Goal: Transaction & Acquisition: Purchase product/service

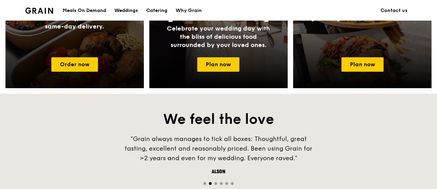
scroll to position [343, 0]
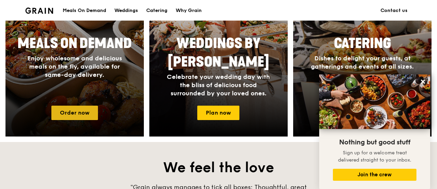
click at [73, 111] on link "Order now" at bounding box center [74, 113] width 47 height 14
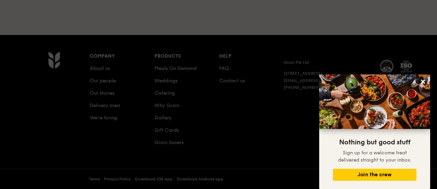
scroll to position [183, 0]
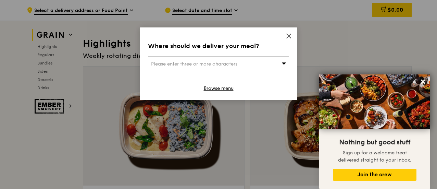
click at [263, 66] on div "Please enter three or more characters" at bounding box center [218, 64] width 141 height 16
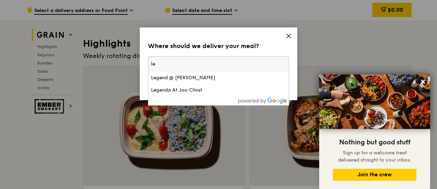
type input "l"
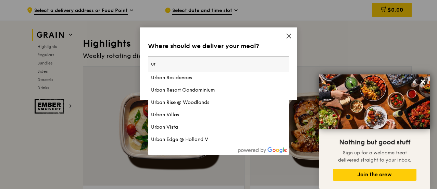
type input "u"
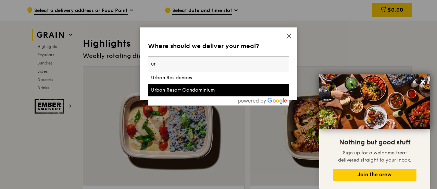
type input "u"
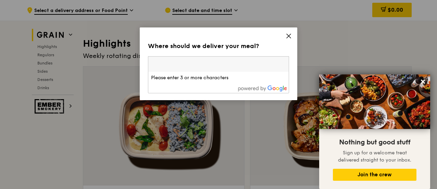
paste input "069118"
type input "069118"
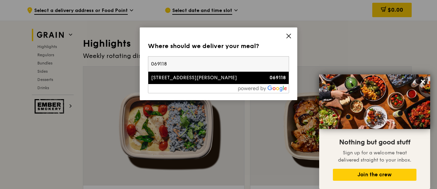
click at [193, 78] on div "[STREET_ADDRESS][PERSON_NAME]" at bounding box center [201, 77] width 101 height 7
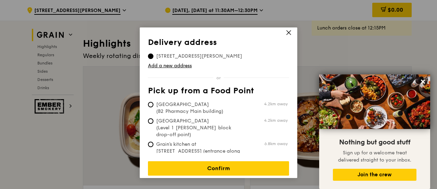
scroll to position [4, 0]
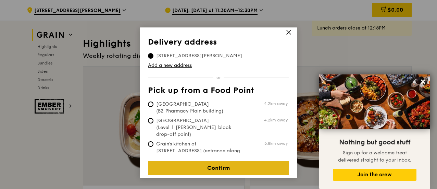
click at [230, 161] on link "Confirm" at bounding box center [218, 168] width 141 height 14
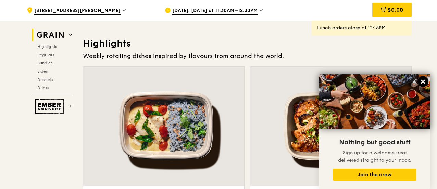
click at [424, 82] on icon at bounding box center [423, 82] width 4 height 4
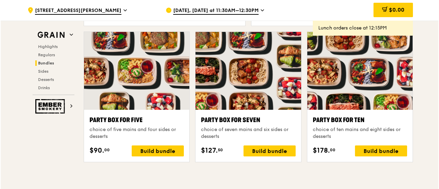
scroll to position [1372, 0]
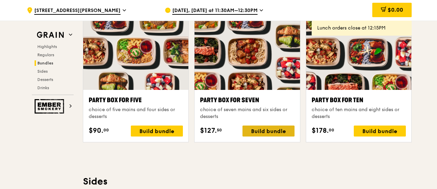
click at [254, 133] on div "Build bundle" at bounding box center [269, 130] width 52 height 11
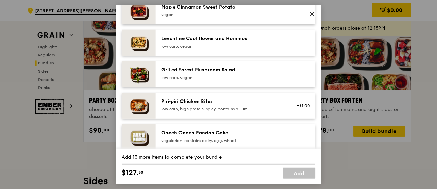
scroll to position [377, 0]
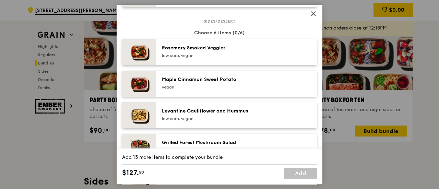
click at [313, 14] on icon at bounding box center [313, 14] width 4 height 4
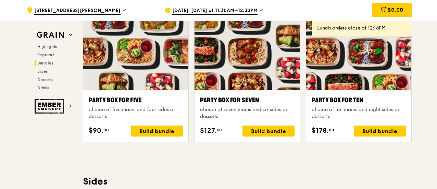
scroll to position [0, 0]
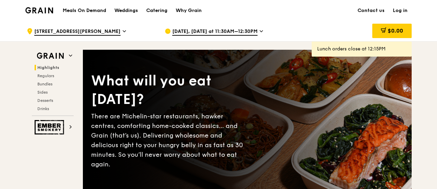
click at [260, 32] on icon at bounding box center [261, 31] width 3 height 1
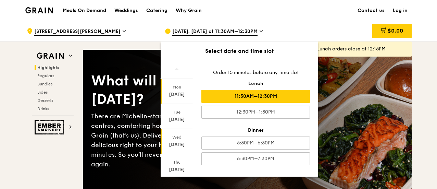
click at [175, 142] on div "[DATE]" at bounding box center [177, 144] width 31 height 7
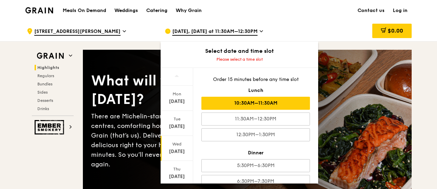
click at [270, 107] on div "10:30AM–11:30AM" at bounding box center [256, 103] width 109 height 13
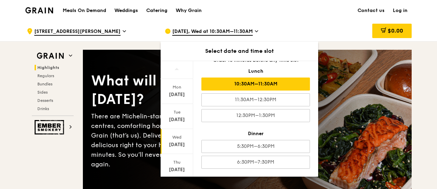
scroll to position [69, 0]
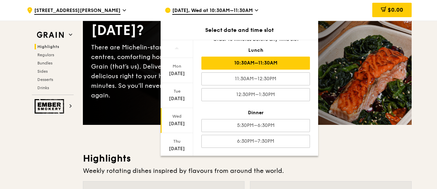
click at [352, 157] on h3 "Highlights" at bounding box center [247, 158] width 329 height 12
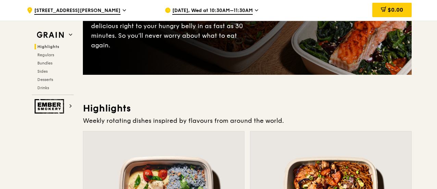
scroll to position [171, 0]
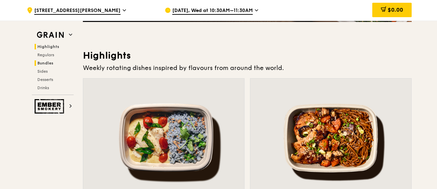
click at [45, 64] on span "Bundles" at bounding box center [45, 63] width 16 height 5
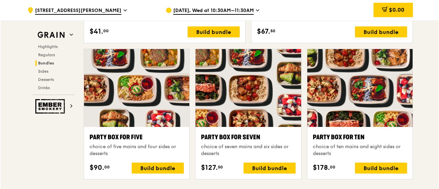
scroll to position [1358, 0]
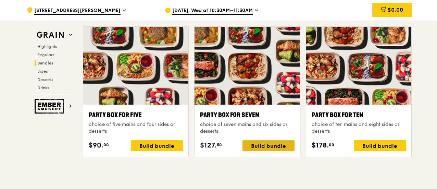
click at [279, 144] on div "Build bundle" at bounding box center [269, 145] width 52 height 11
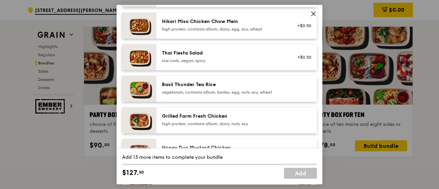
scroll to position [0, 0]
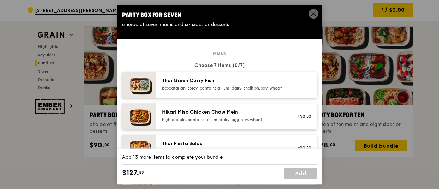
click at [187, 89] on div "pescatarian, spicy, contains allium, dairy, shellfish, soy, wheat" at bounding box center [223, 87] width 123 height 5
drag, startPoint x: 195, startPoint y: 112, endPoint x: 194, endPoint y: 118, distance: 5.9
click at [194, 116] on div "Hikari Miso Chicken Chow Mein" at bounding box center [223, 112] width 123 height 7
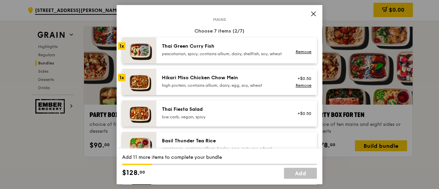
click at [192, 113] on div "Thai Fiesta Salad" at bounding box center [223, 109] width 123 height 7
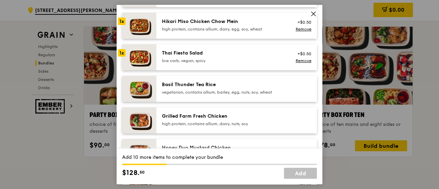
scroll to position [103, 0]
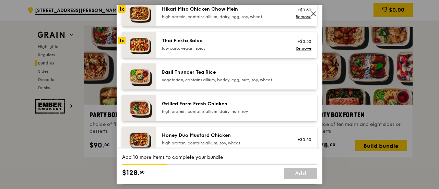
click at [199, 83] on div "vegetarian, contains allium, barley, egg, nuts, soy, wheat" at bounding box center [223, 79] width 123 height 5
click at [198, 107] on div "Grilled Farm Fresh Chicken" at bounding box center [223, 103] width 123 height 7
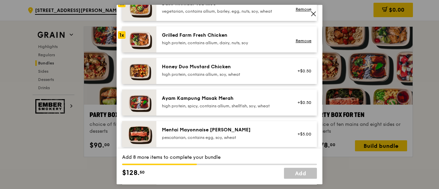
click at [197, 77] on div "high protein, contains allium, soy, wheat" at bounding box center [223, 74] width 123 height 5
click at [197, 102] on div "Ayam Kampung Masak Merah" at bounding box center [223, 98] width 123 height 7
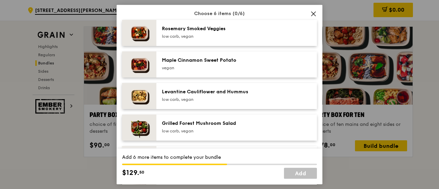
scroll to position [377, 0]
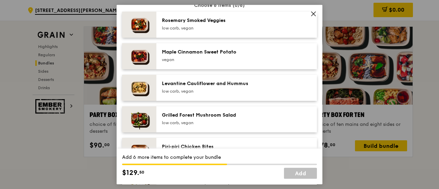
click at [178, 31] on div "low carb, vegan" at bounding box center [223, 27] width 123 height 5
click at [184, 56] on div "Maple Cinnamon Sweet Potato" at bounding box center [223, 52] width 123 height 7
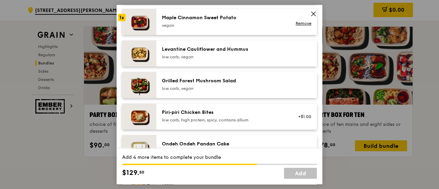
click at [187, 59] on div "low carb, vegan" at bounding box center [223, 56] width 123 height 5
click at [194, 84] on div "Grilled Forest Mushroom Salad" at bounding box center [223, 80] width 123 height 7
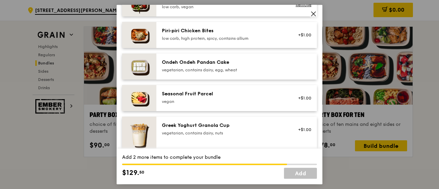
scroll to position [583, 0]
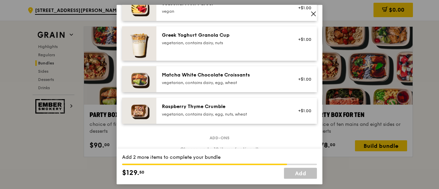
click at [230, 116] on div "Raspberry Thyme Crumble vegetarian, contains dairy, egg, nuts, wheat" at bounding box center [223, 110] width 123 height 14
click at [217, 85] on div "vegetarian, contains dairy, egg, wheat" at bounding box center [223, 82] width 123 height 5
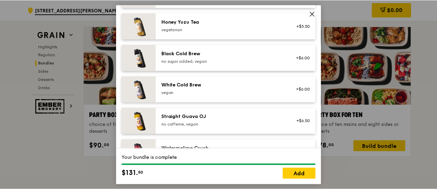
scroll to position [880, 0]
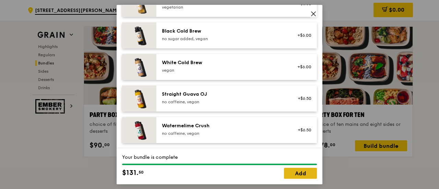
click at [293, 170] on link "Add" at bounding box center [300, 173] width 33 height 11
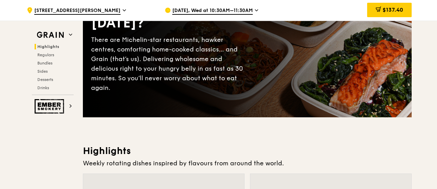
scroll to position [0, 0]
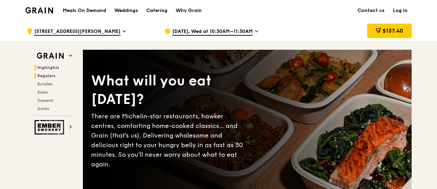
click at [38, 73] on span "Regulars" at bounding box center [46, 75] width 18 height 5
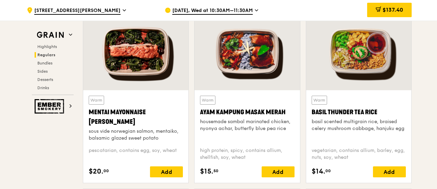
scroll to position [410, 0]
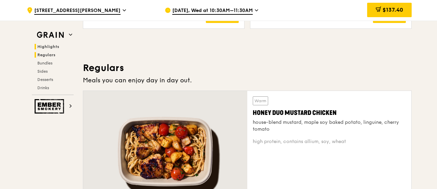
click at [47, 53] on span "Regulars" at bounding box center [46, 54] width 18 height 5
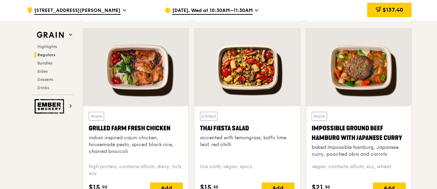
scroll to position [787, 0]
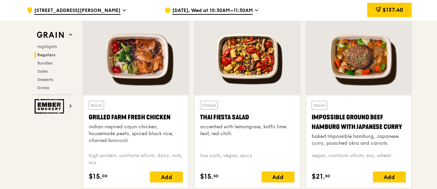
click at [42, 54] on span "Regulars" at bounding box center [46, 54] width 18 height 5
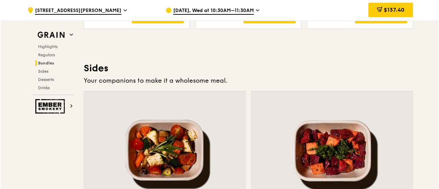
scroll to position [1404, 0]
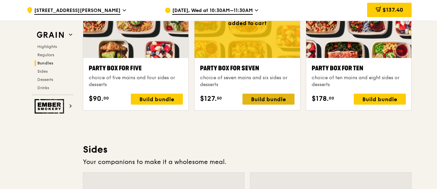
click at [260, 98] on div "Build bundle" at bounding box center [269, 99] width 52 height 11
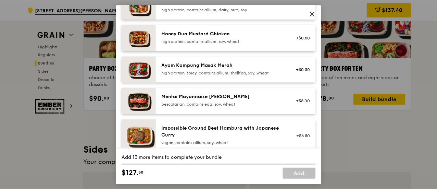
scroll to position [274, 0]
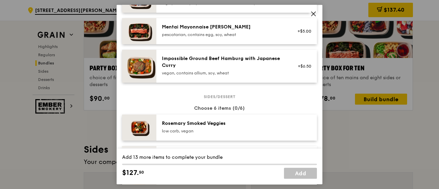
click at [217, 69] on div "Impossible Ground Beef Hamburg with Japanese Curry" at bounding box center [223, 62] width 123 height 14
click at [311, 15] on icon at bounding box center [313, 14] width 6 height 6
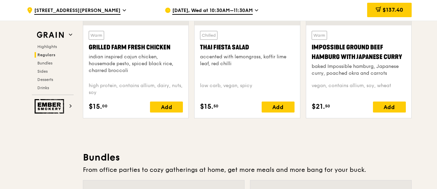
scroll to position [855, 0]
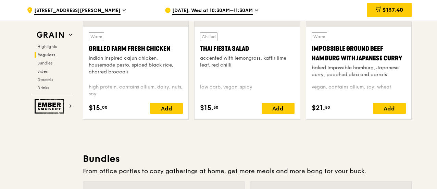
click at [329, 55] on div "Impossible Ground Beef Hamburg with Japanese Curry" at bounding box center [359, 53] width 94 height 19
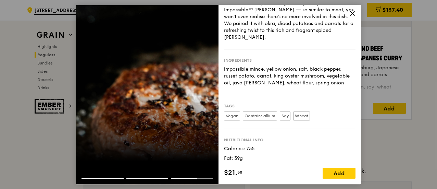
scroll to position [59, 0]
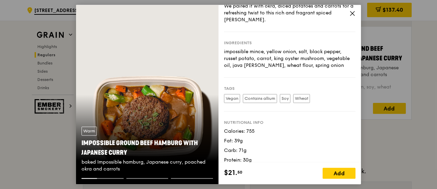
click at [350, 13] on icon at bounding box center [353, 13] width 6 height 6
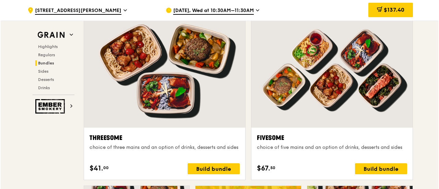
scroll to position [1336, 0]
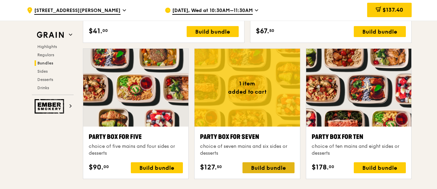
click at [260, 166] on div "Build bundle" at bounding box center [269, 167] width 52 height 11
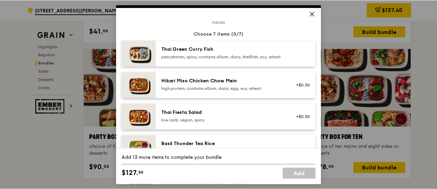
scroll to position [137, 0]
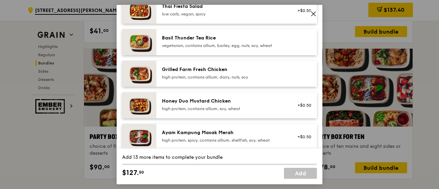
click at [189, 104] on div "Honey Duo Mustard Chicken" at bounding box center [223, 101] width 123 height 7
click at [314, 13] on icon at bounding box center [313, 14] width 6 height 6
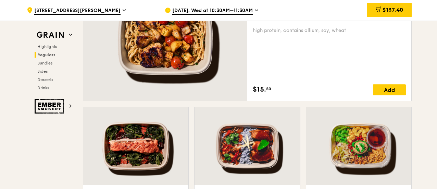
scroll to position [478, 0]
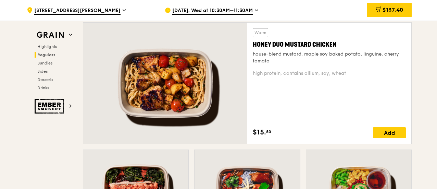
click at [307, 44] on div "Honey Duo Mustard Chicken" at bounding box center [329, 45] width 153 height 10
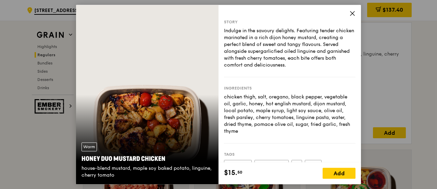
click at [353, 16] on icon at bounding box center [353, 13] width 6 height 6
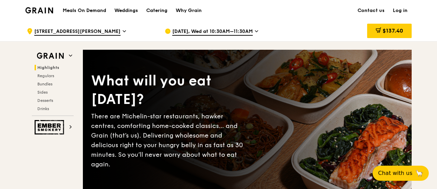
click at [256, 31] on icon at bounding box center [256, 31] width 3 height 6
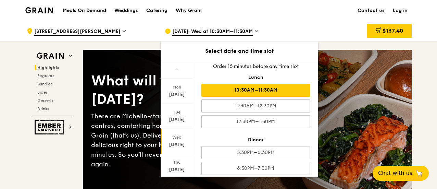
scroll to position [12, 0]
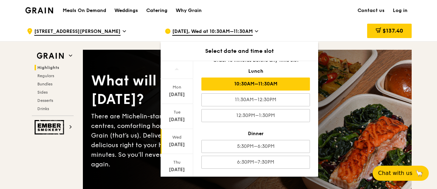
click at [123, 33] on icon at bounding box center [124, 31] width 3 height 6
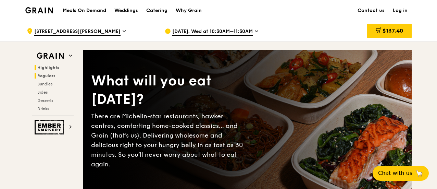
click at [43, 76] on span "Regulars" at bounding box center [46, 75] width 18 height 5
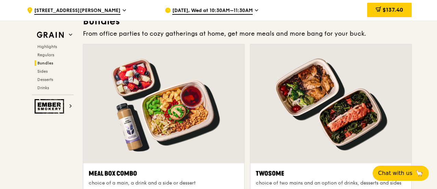
scroll to position [993, 0]
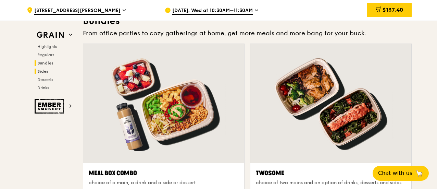
click at [46, 72] on span "Sides" at bounding box center [42, 71] width 11 height 5
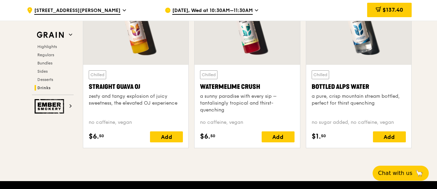
scroll to position [2755, 0]
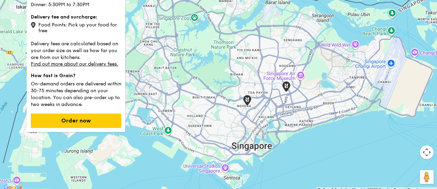
scroll to position [34, 0]
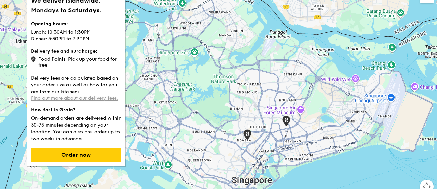
click at [88, 98] on link "Find out more about our delivery fees." at bounding box center [74, 98] width 87 height 6
